Goal: Understand process/instructions

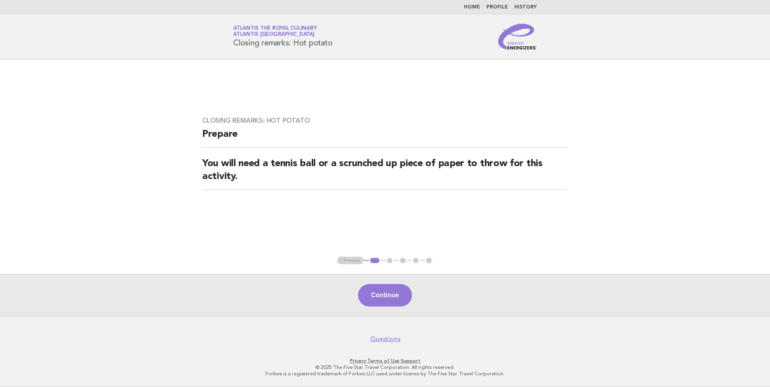
click at [477, 8] on link "Home" at bounding box center [472, 7] width 16 height 5
click at [471, 8] on link "Home" at bounding box center [472, 7] width 16 height 5
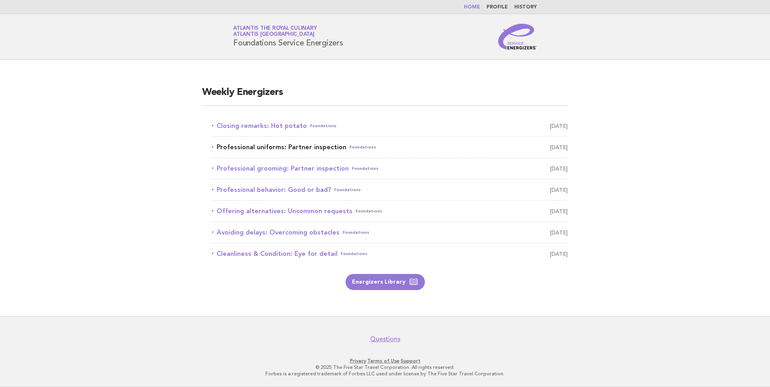
click at [277, 147] on link "Professional uniforms: Partner inspection Foundations October 1" at bounding box center [390, 147] width 356 height 11
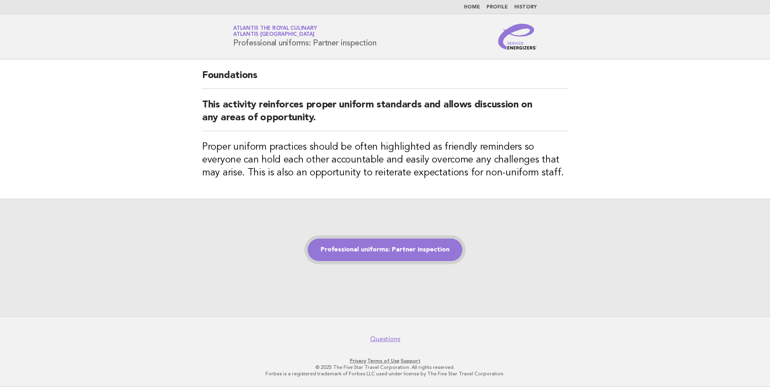
click at [371, 253] on link "Professional uniforms: Partner inspection" at bounding box center [385, 250] width 155 height 23
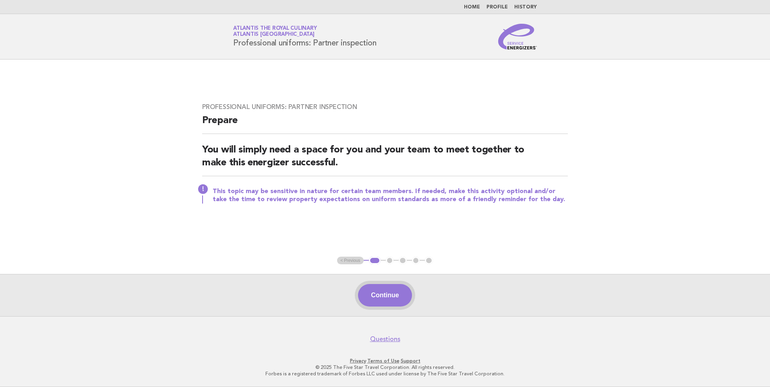
click at [376, 291] on button "Continue" at bounding box center [385, 295] width 54 height 23
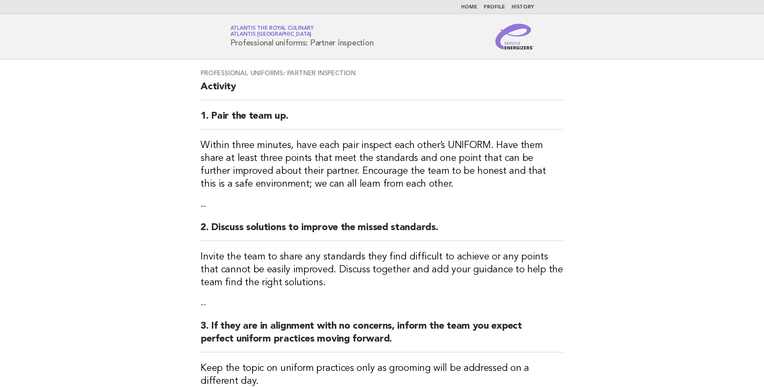
scroll to position [289, 0]
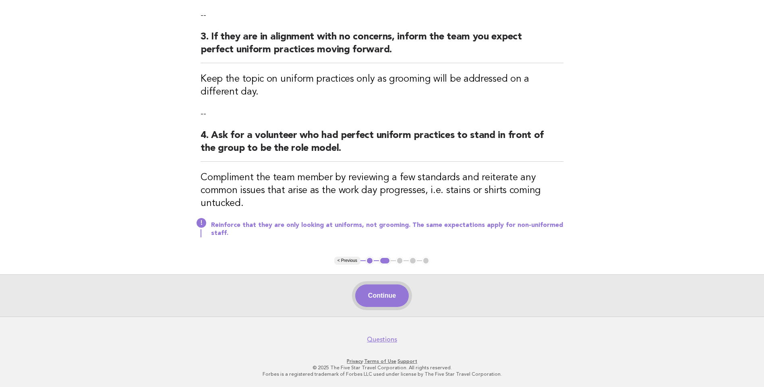
click at [394, 295] on button "Continue" at bounding box center [382, 296] width 54 height 23
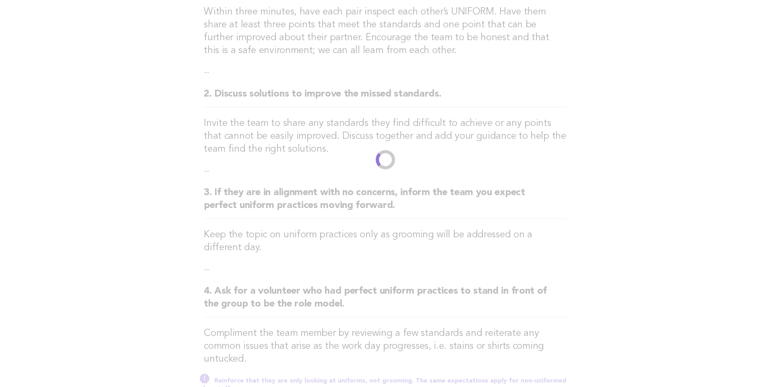
scroll to position [0, 0]
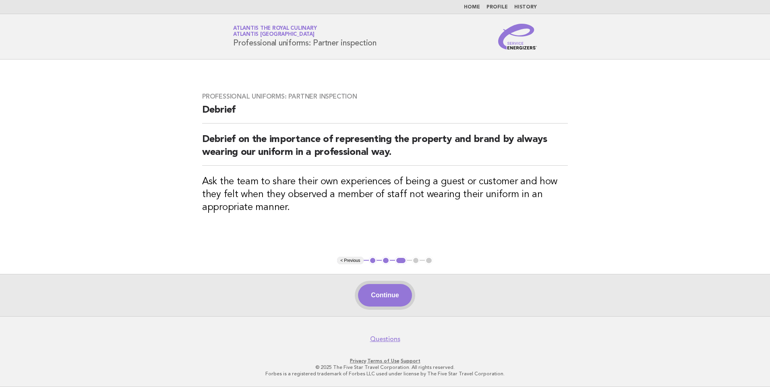
click at [378, 296] on button "Continue" at bounding box center [385, 295] width 54 height 23
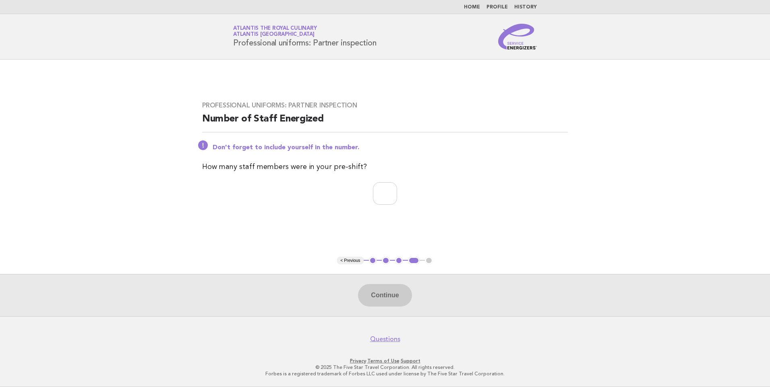
click at [388, 297] on div "Continue" at bounding box center [385, 295] width 770 height 42
click at [388, 295] on div "Continue" at bounding box center [385, 295] width 770 height 42
